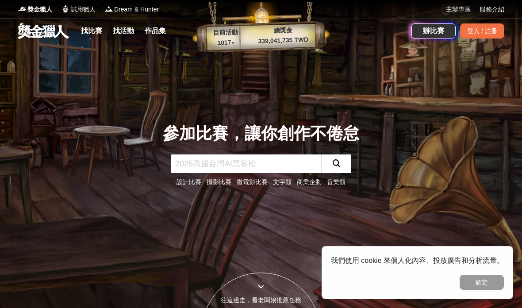
click at [95, 33] on link "找比賽" at bounding box center [91, 31] width 28 height 12
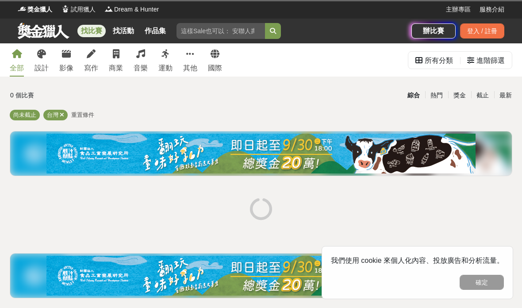
click at [41, 57] on icon at bounding box center [41, 54] width 9 height 9
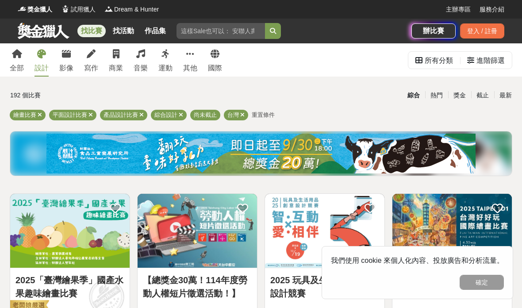
click at [484, 282] on button "確定" at bounding box center [481, 282] width 44 height 15
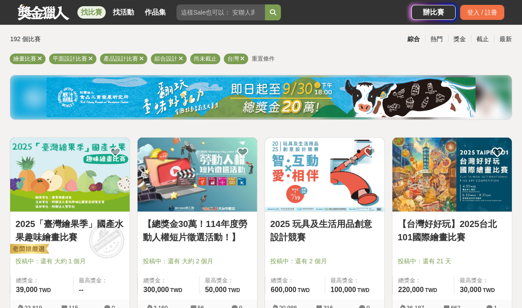
scroll to position [56, 0]
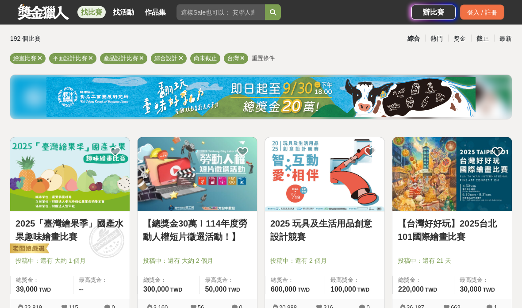
click at [38, 61] on icon at bounding box center [40, 59] width 4 height 6
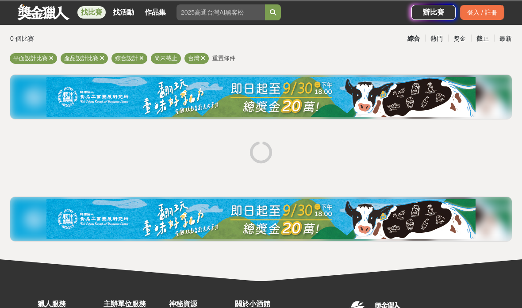
click at [52, 58] on icon at bounding box center [51, 58] width 4 height 6
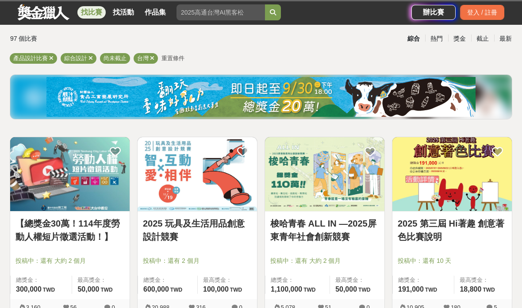
click at [90, 55] on icon at bounding box center [90, 58] width 4 height 6
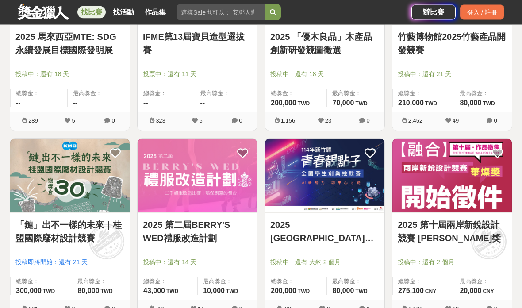
scroll to position [993, 0]
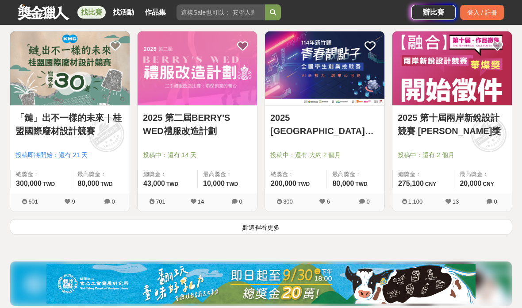
click at [489, 233] on button "點這裡看更多" at bounding box center [261, 226] width 502 height 15
